Goal: Navigation & Orientation: Understand site structure

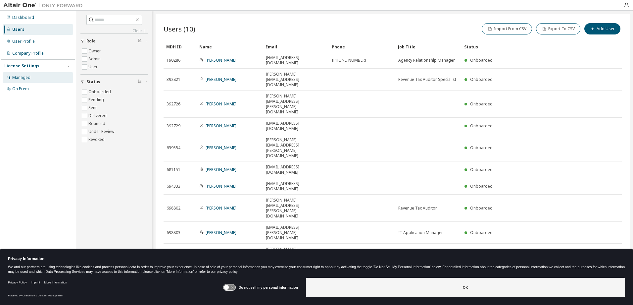
click at [21, 77] on div "Managed" at bounding box center [21, 77] width 18 height 5
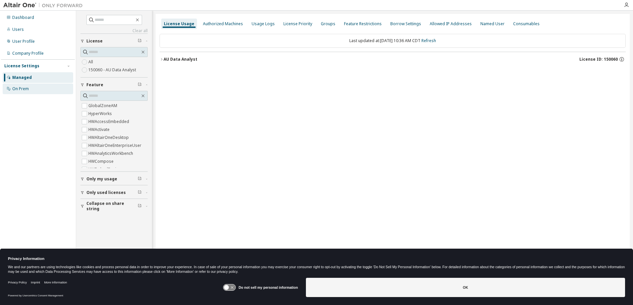
click at [17, 90] on div "On Prem" at bounding box center [20, 88] width 17 height 5
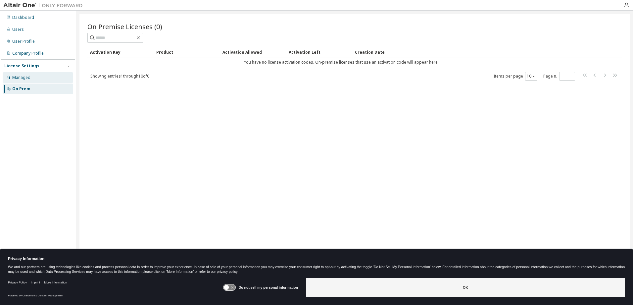
click at [21, 75] on div "Managed" at bounding box center [21, 77] width 18 height 5
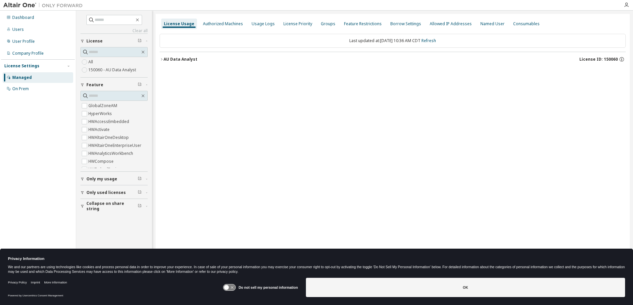
click at [115, 180] on span "Only my usage" at bounding box center [101, 178] width 31 height 5
click at [113, 178] on span "Only my usage" at bounding box center [101, 178] width 31 height 5
click at [210, 23] on div "Authorized Machines" at bounding box center [223, 23] width 40 height 5
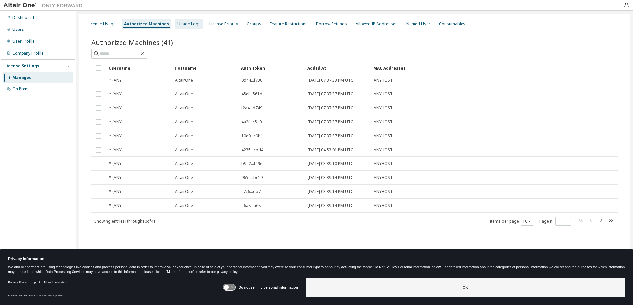
click at [179, 25] on div "Usage Logs" at bounding box center [189, 23] width 23 height 5
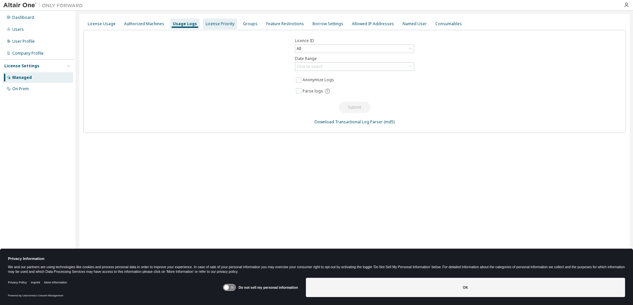
click at [210, 23] on div "License Priority" at bounding box center [220, 23] width 29 height 5
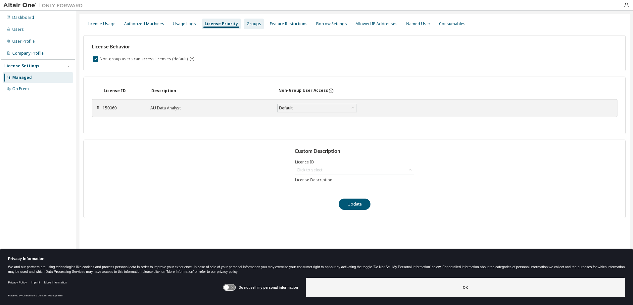
click at [247, 22] on div "Groups" at bounding box center [254, 23] width 15 height 5
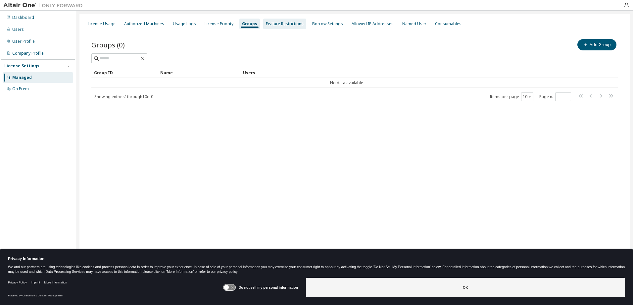
click at [281, 24] on div "Feature Restrictions" at bounding box center [285, 23] width 38 height 5
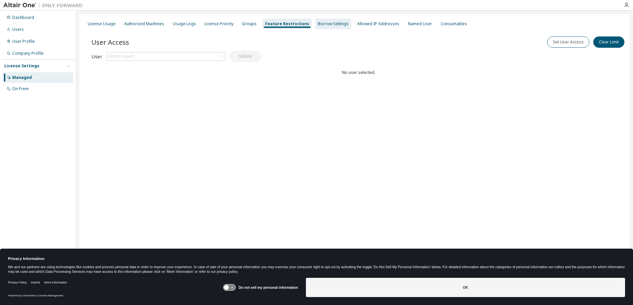
click at [318, 26] on div "Borrow Settings" at bounding box center [333, 23] width 31 height 5
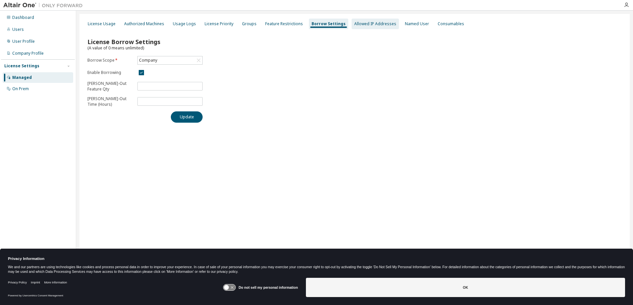
click at [362, 27] on div "Allowed IP Addresses" at bounding box center [375, 24] width 47 height 11
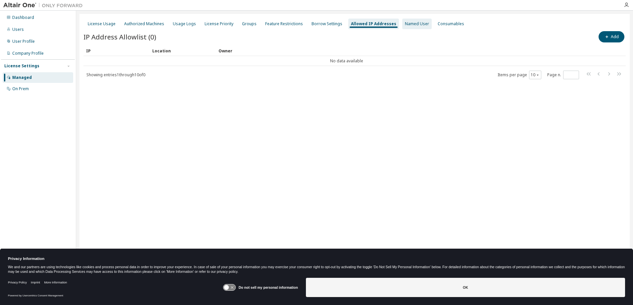
click at [405, 23] on div "Named User" at bounding box center [417, 23] width 24 height 5
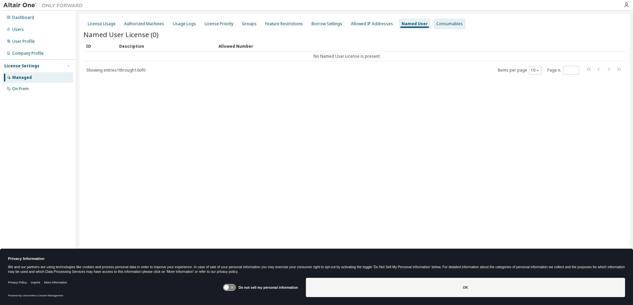
click at [442, 26] on div "Consumables" at bounding box center [450, 23] width 26 height 5
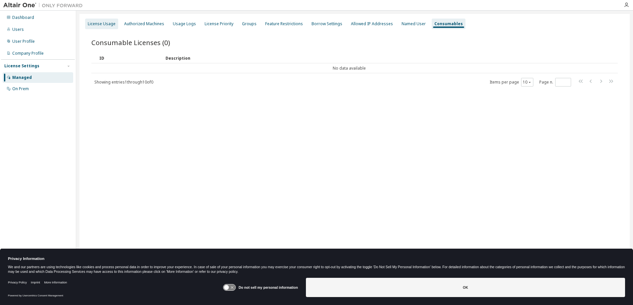
click at [95, 25] on div "License Usage" at bounding box center [102, 23] width 28 height 5
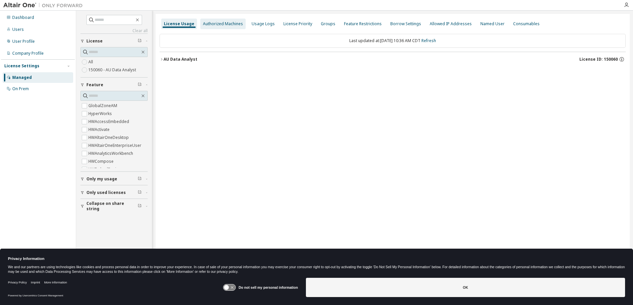
click at [215, 26] on div "Authorized Machines" at bounding box center [222, 24] width 45 height 11
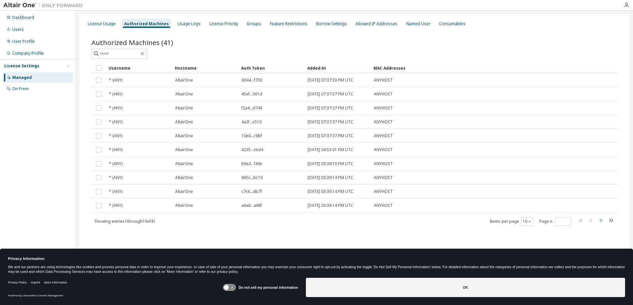
click at [602, 221] on icon "button" at bounding box center [602, 220] width 2 height 3
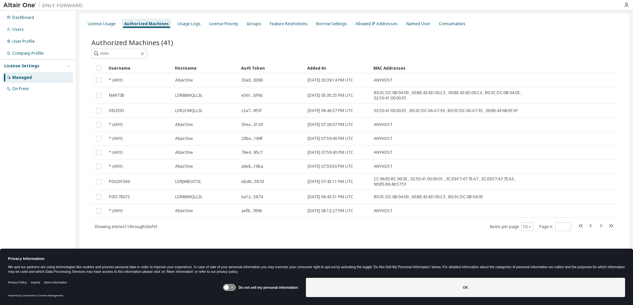
click at [602, 221] on div "Username Hostname Auth Token Added At MAC Addresses * (ANY) AltairOne 33a0...80…" at bounding box center [354, 147] width 527 height 169
click at [602, 226] on icon "button" at bounding box center [602, 225] width 2 height 3
type input "*"
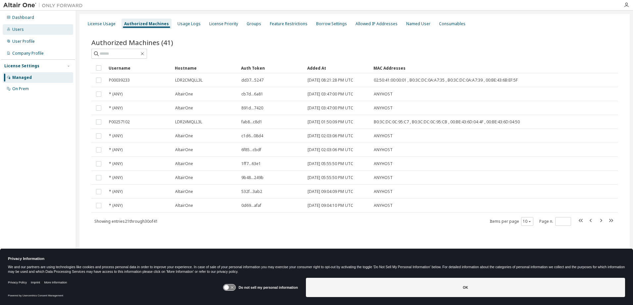
click at [21, 28] on div "Users" at bounding box center [18, 29] width 12 height 5
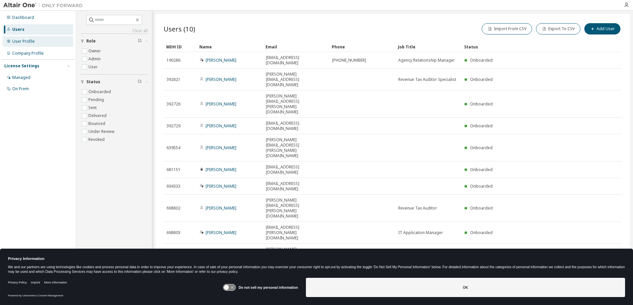
click at [33, 43] on div "User Profile" at bounding box center [23, 41] width 23 height 5
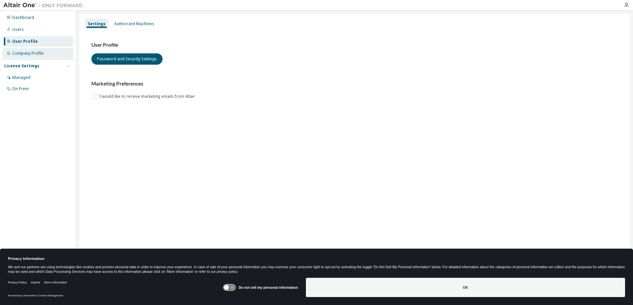
click at [33, 53] on div "Company Profile" at bounding box center [27, 53] width 31 height 5
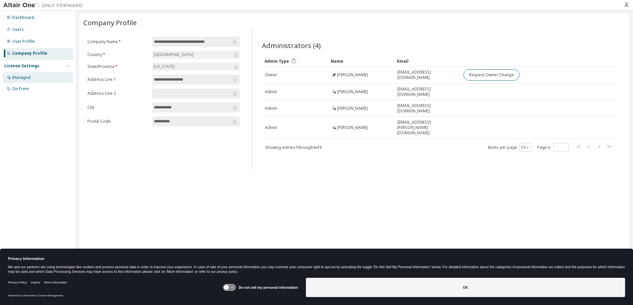
click at [23, 76] on div "Managed" at bounding box center [21, 77] width 18 height 5
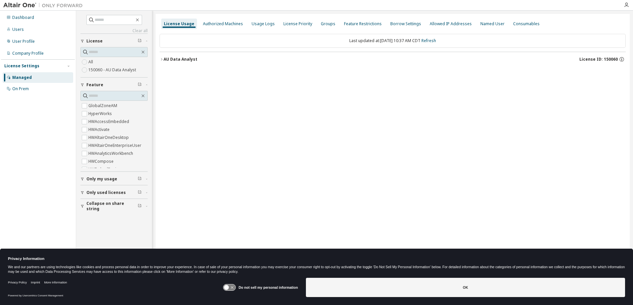
click at [163, 61] on icon "button" at bounding box center [162, 59] width 4 height 4
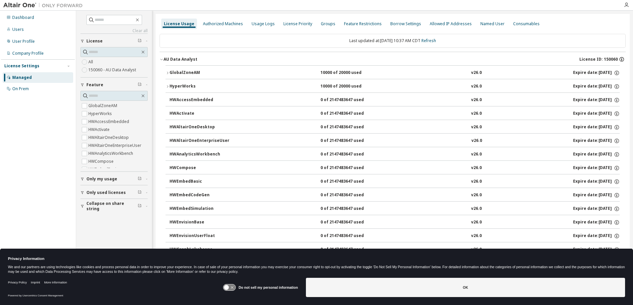
click at [621, 59] on icon "button" at bounding box center [621, 60] width 1 height 2
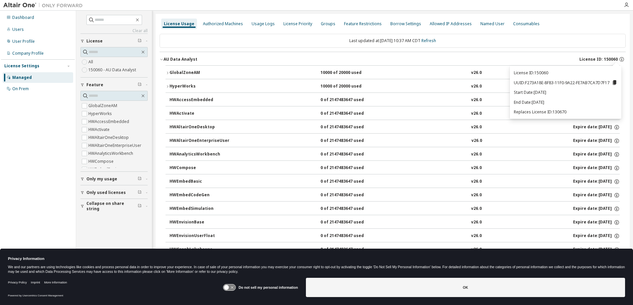
click at [13, 129] on div "Dashboard Users User Profile Company Profile License Settings Managed On Prem" at bounding box center [38, 142] width 74 height 261
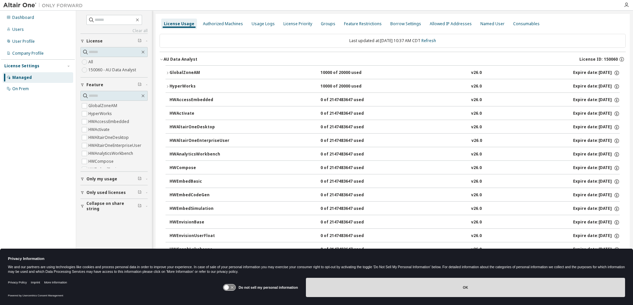
click at [461, 288] on button "OK" at bounding box center [465, 287] width 319 height 19
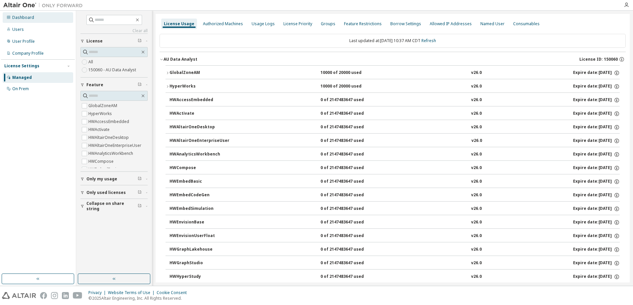
click at [11, 16] on div "Dashboard" at bounding box center [38, 17] width 71 height 11
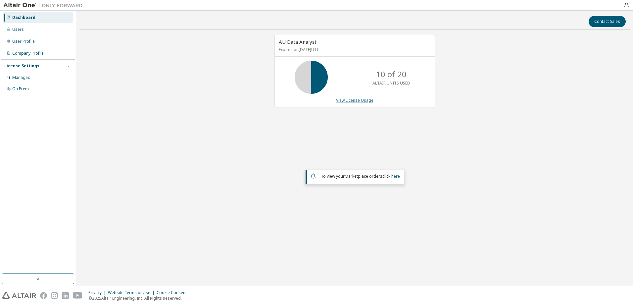
click at [353, 99] on link "View License Usage" at bounding box center [354, 100] width 37 height 6
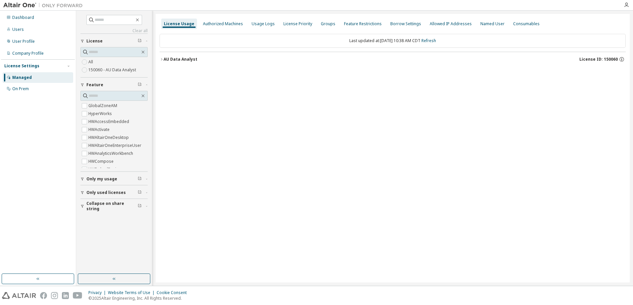
click at [161, 59] on icon "button" at bounding box center [162, 59] width 4 height 4
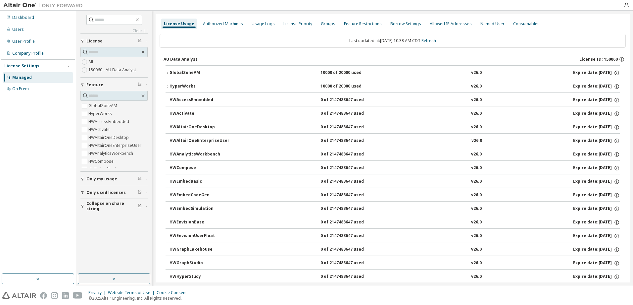
click at [614, 71] on icon "button" at bounding box center [617, 73] width 6 height 6
click at [620, 57] on icon "button" at bounding box center [622, 59] width 5 height 5
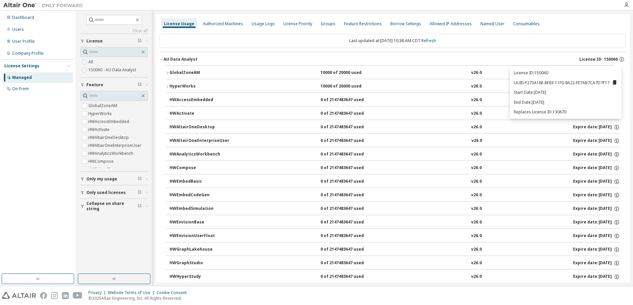
click at [555, 29] on div "License Usage Authorized Machines Usage Logs License Priority Groups Feature Re…" at bounding box center [393, 24] width 466 height 12
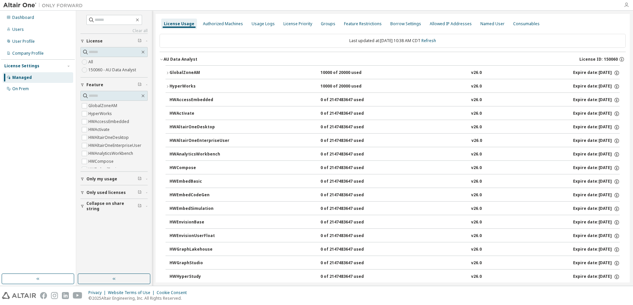
click at [625, 5] on icon "button" at bounding box center [626, 4] width 5 height 5
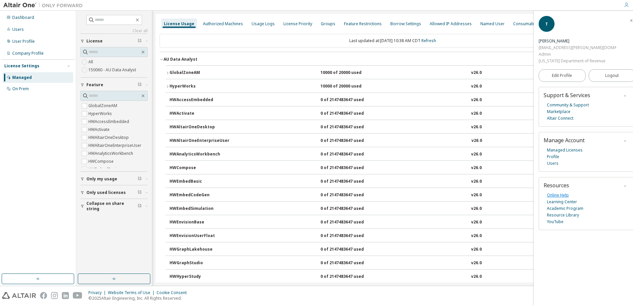
click at [558, 192] on link "Online Help" at bounding box center [558, 195] width 22 height 7
click at [564, 115] on link "Altair Connect" at bounding box center [560, 118] width 26 height 7
click at [32, 16] on div "Dashboard" at bounding box center [23, 17] width 22 height 5
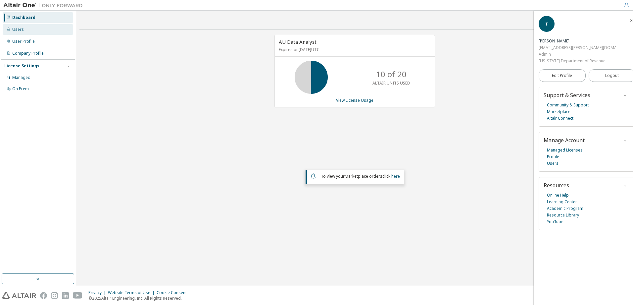
click at [18, 25] on div "Users" at bounding box center [38, 29] width 71 height 11
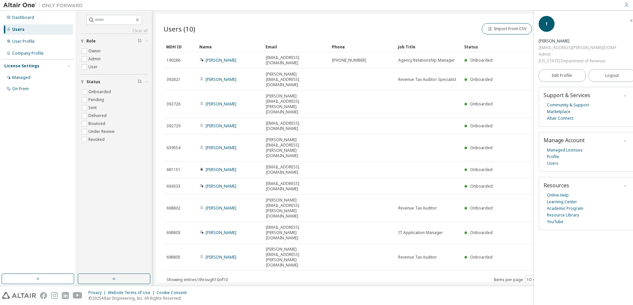
click at [630, 21] on icon "button" at bounding box center [632, 21] width 4 height 4
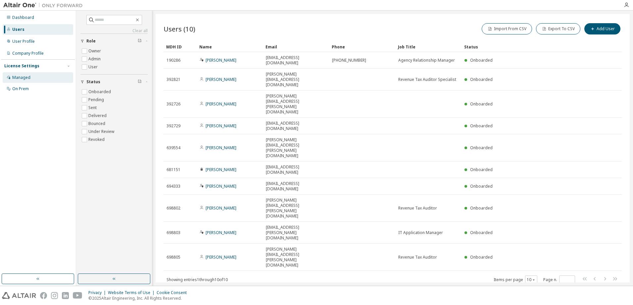
click at [14, 75] on div "Managed" at bounding box center [21, 77] width 18 height 5
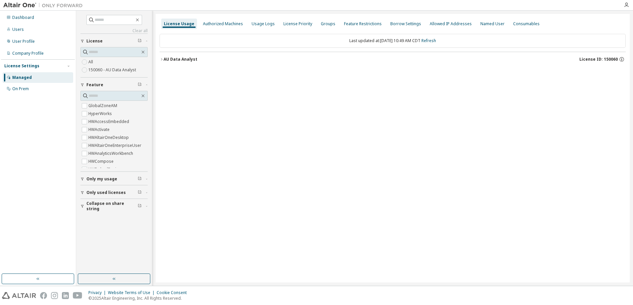
click at [164, 59] on div "AU Data Analyst" at bounding box center [181, 59] width 34 height 5
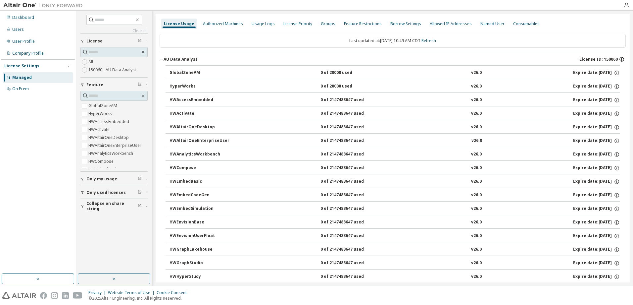
click at [621, 60] on icon "button" at bounding box center [621, 60] width 1 height 2
